Goal: Transaction & Acquisition: Purchase product/service

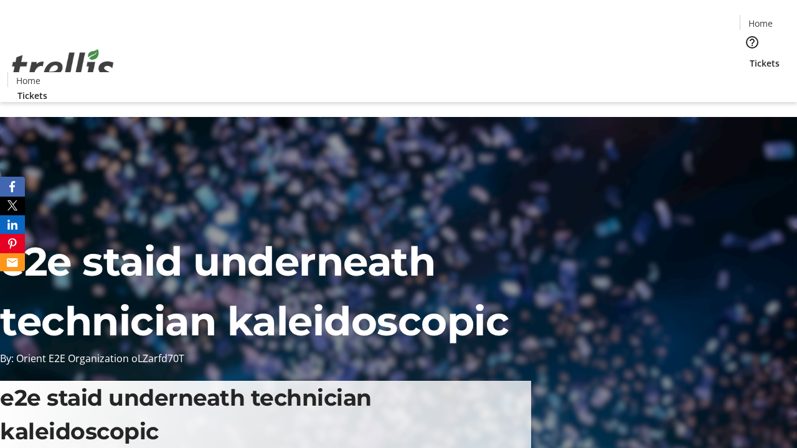
click at [749, 57] on span "Tickets" at bounding box center [764, 63] width 30 height 13
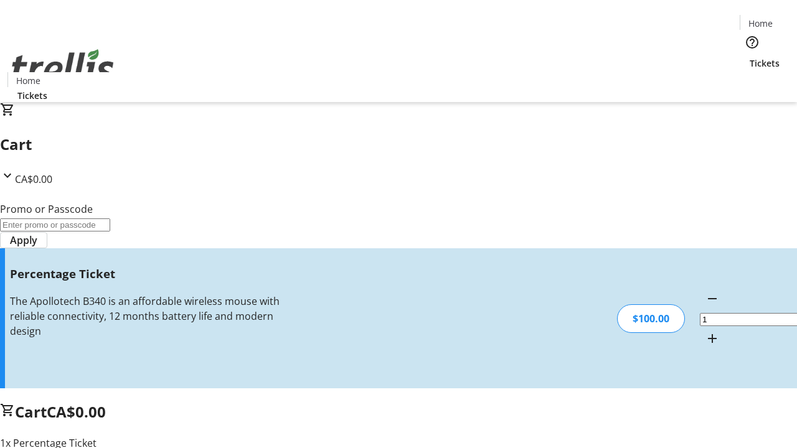
type input "BAR"
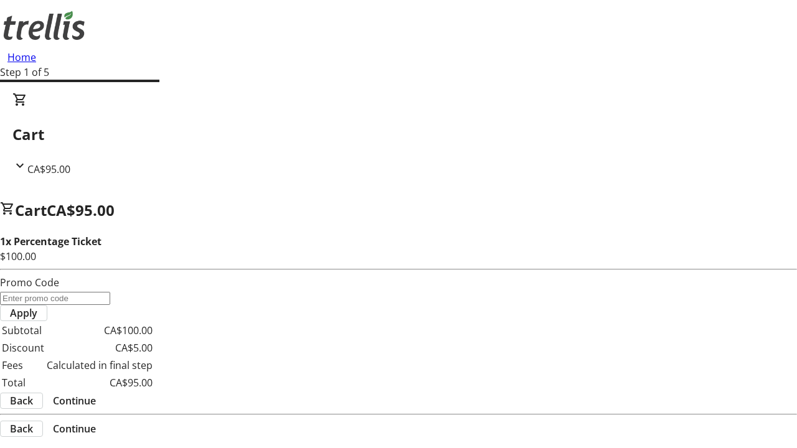
click at [96, 393] on span "Continue" at bounding box center [74, 400] width 43 height 15
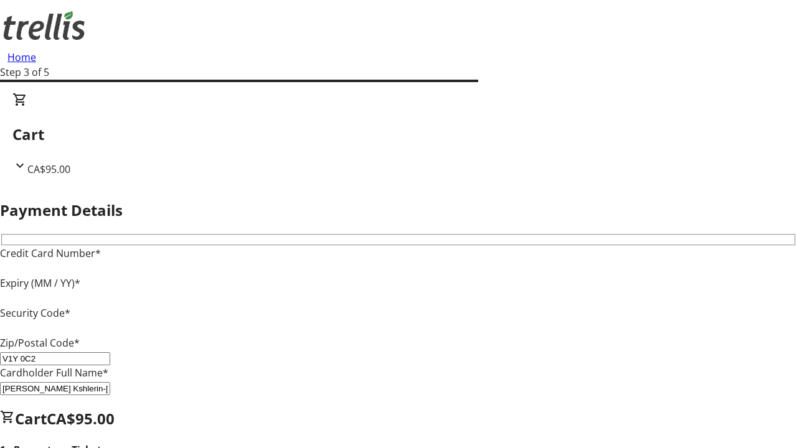
type input "V1Y 0C2"
